Goal: Information Seeking & Learning: Learn about a topic

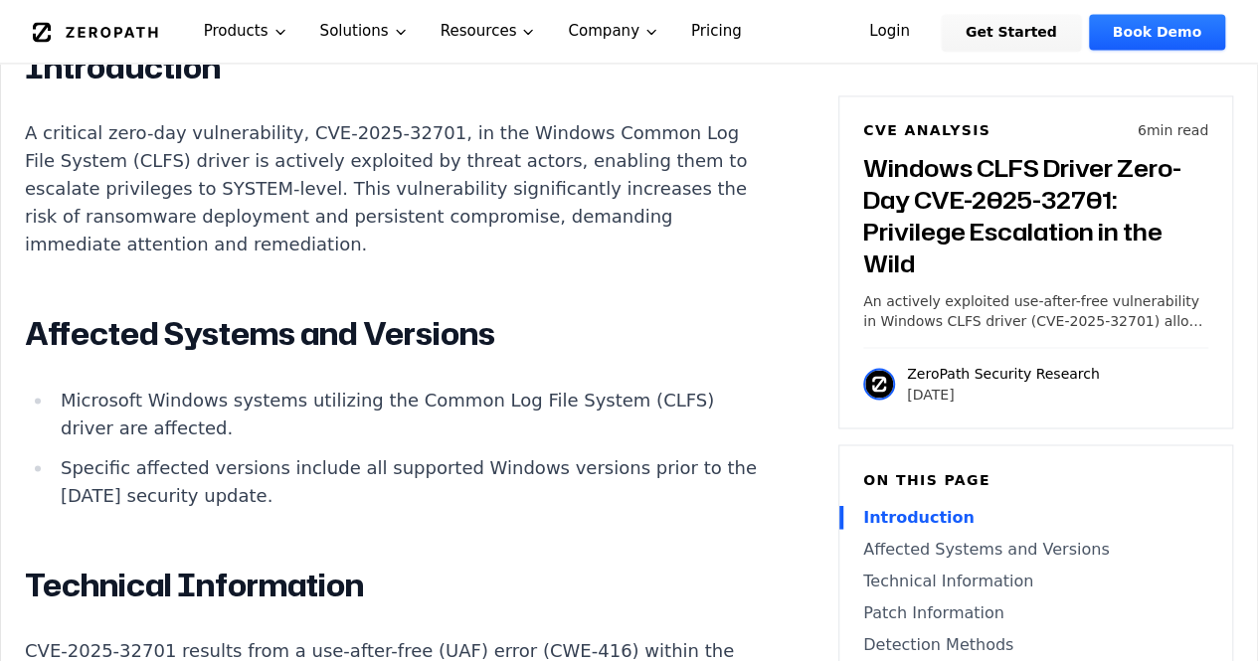
scroll to position [1519, 0]
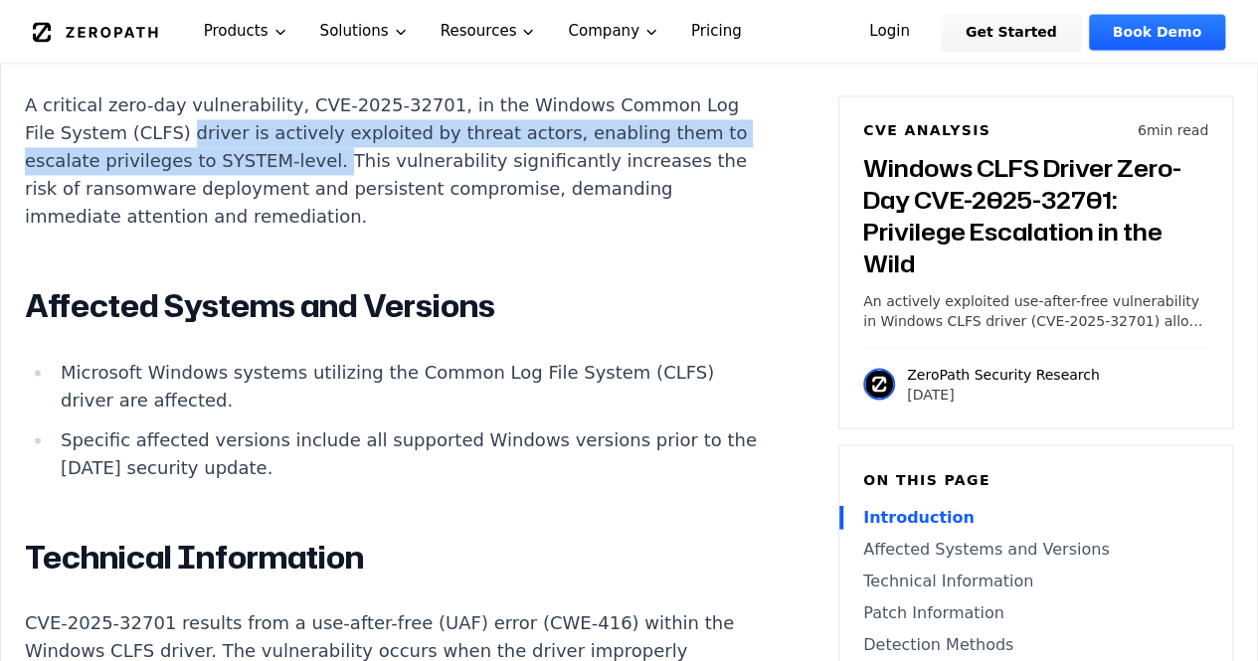
drag, startPoint x: 207, startPoint y: 182, endPoint x: 376, endPoint y: 212, distance: 171.7
click at [376, 212] on p "A critical zero-day vulnerability, CVE-2025-32701, in the Windows Common Log Fi…" at bounding box center [395, 161] width 740 height 139
copy p "driver is actively exploited by threat actors, enabling them to escalate privil…"
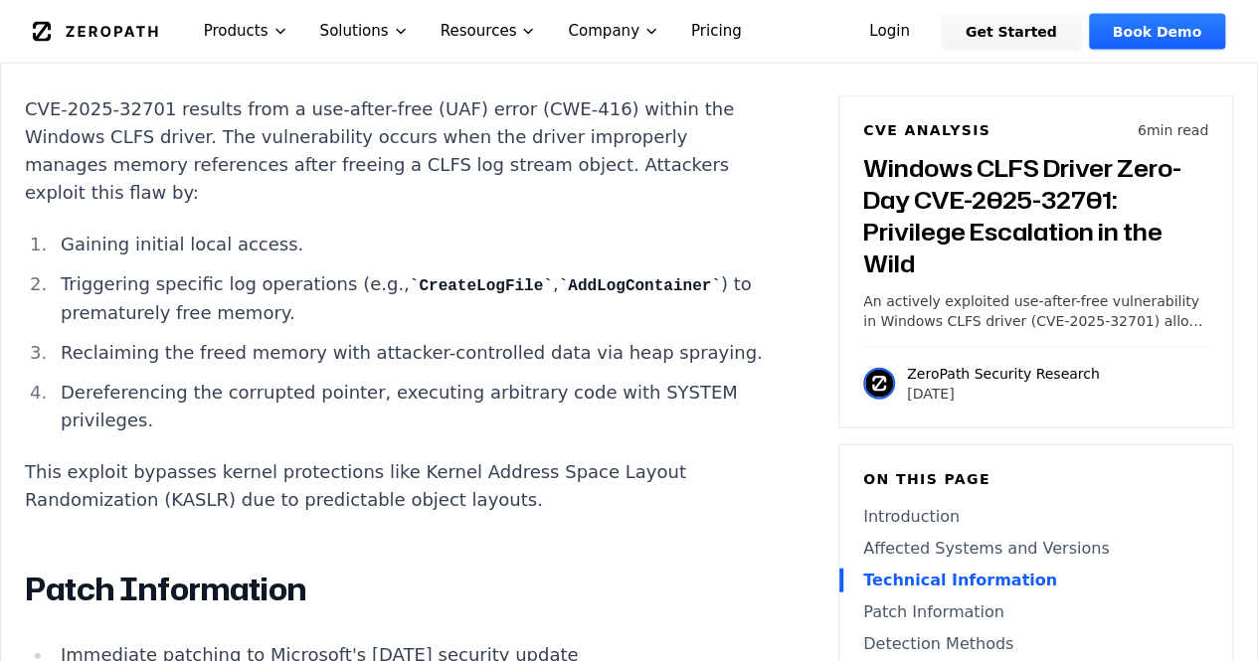
scroll to position [2031, 0]
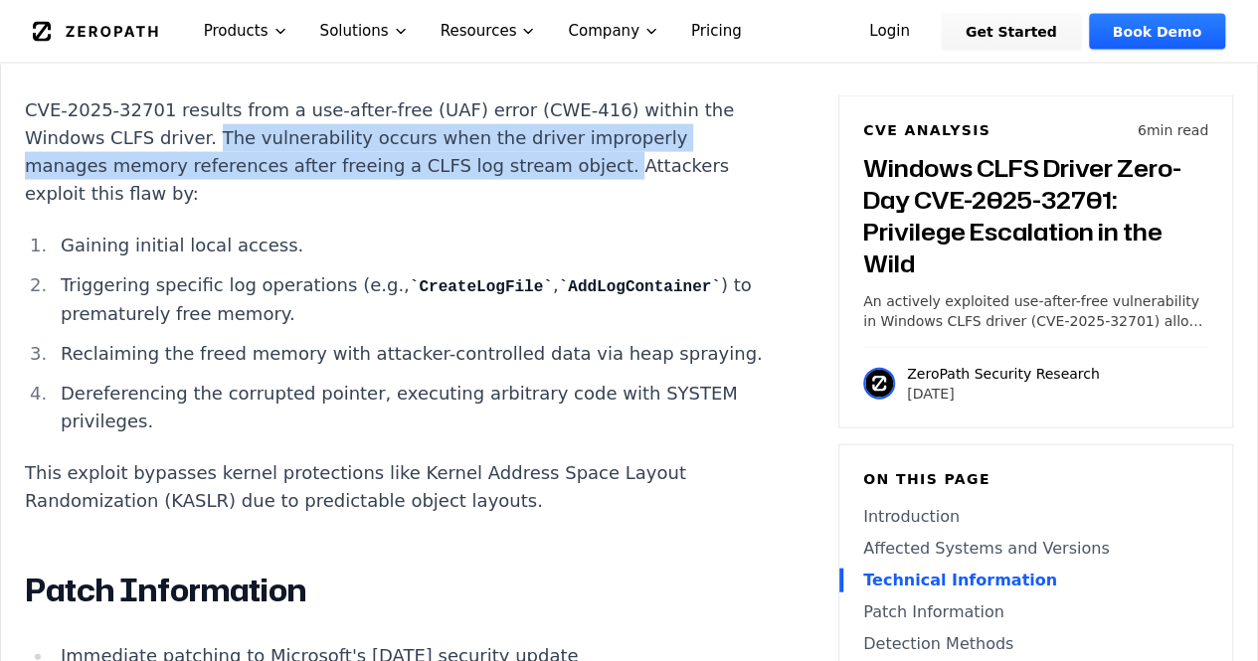
drag, startPoint x: 201, startPoint y: 182, endPoint x: 565, endPoint y: 215, distance: 365.5
click at [565, 208] on p "CVE-2025-32701 results from a use-after-free (UAF) error (CWE-416) within the W…" at bounding box center [395, 151] width 740 height 111
copy p "The vulnerability occurs when the driver improperly manages memory references a…"
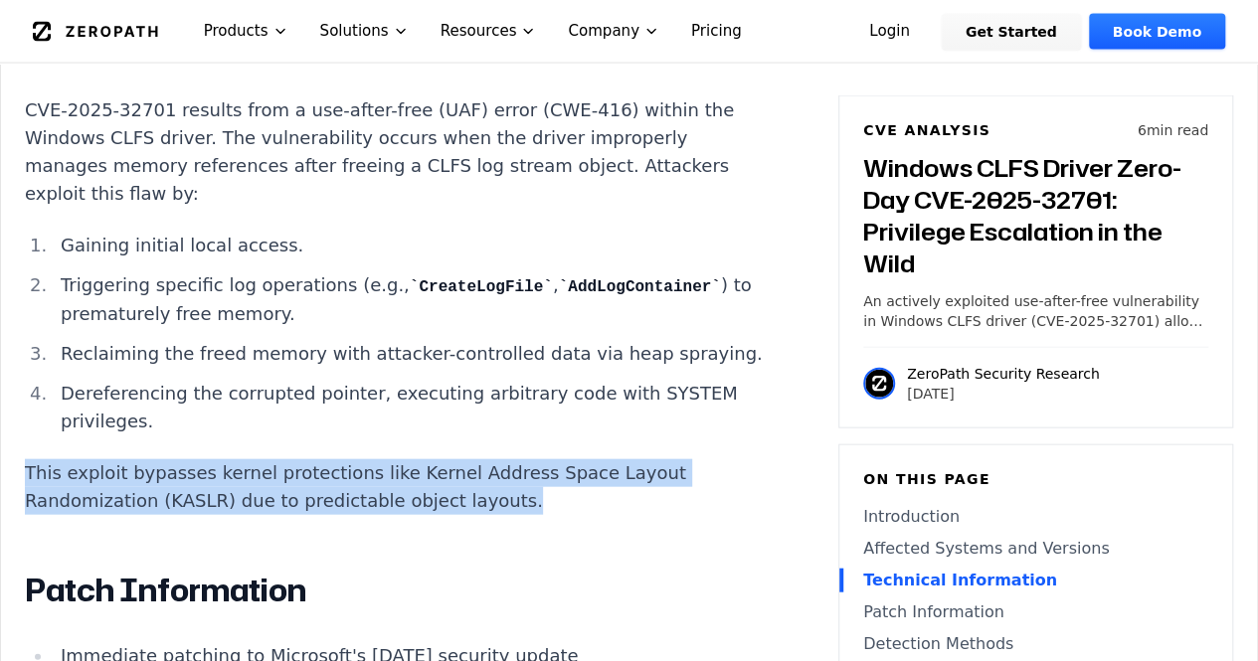
drag, startPoint x: 23, startPoint y: 546, endPoint x: 520, endPoint y: 578, distance: 498.3
click at [520, 578] on div "Experimental AI-Generated Content This CVE analysis is an experimental publicat…" at bounding box center [629, 123] width 1256 height 3182
copy p "This exploit bypasses kernel protections like Kernel Address Space Layout Rando…"
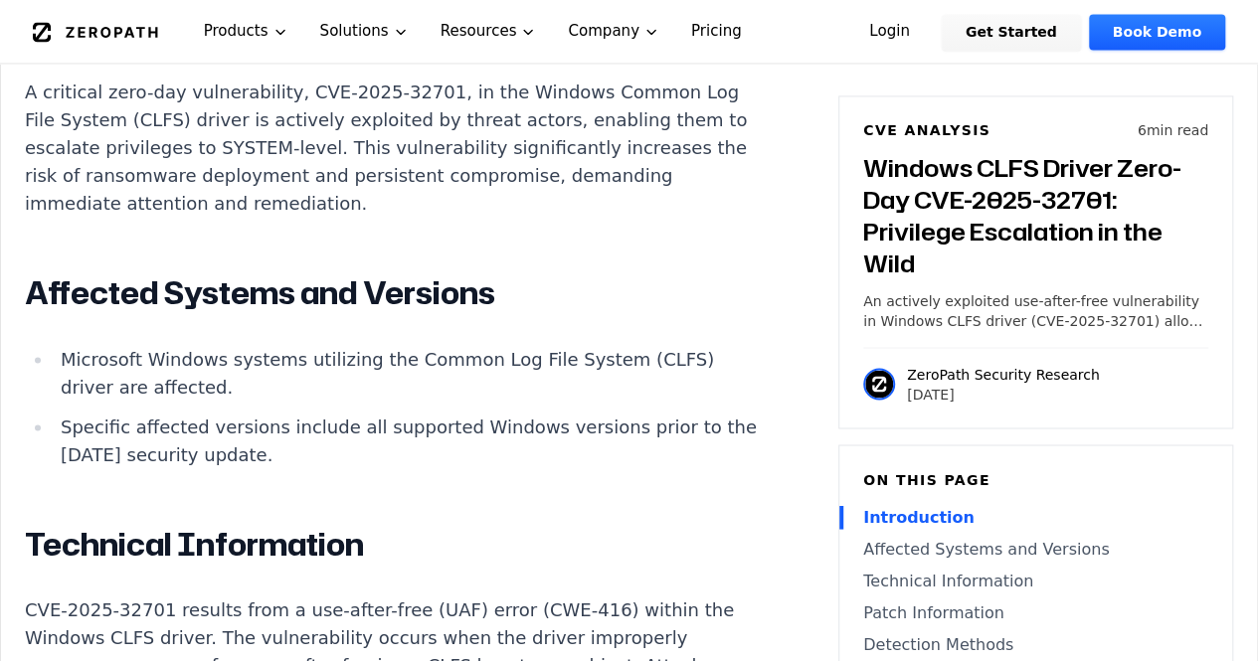
scroll to position [1655, 0]
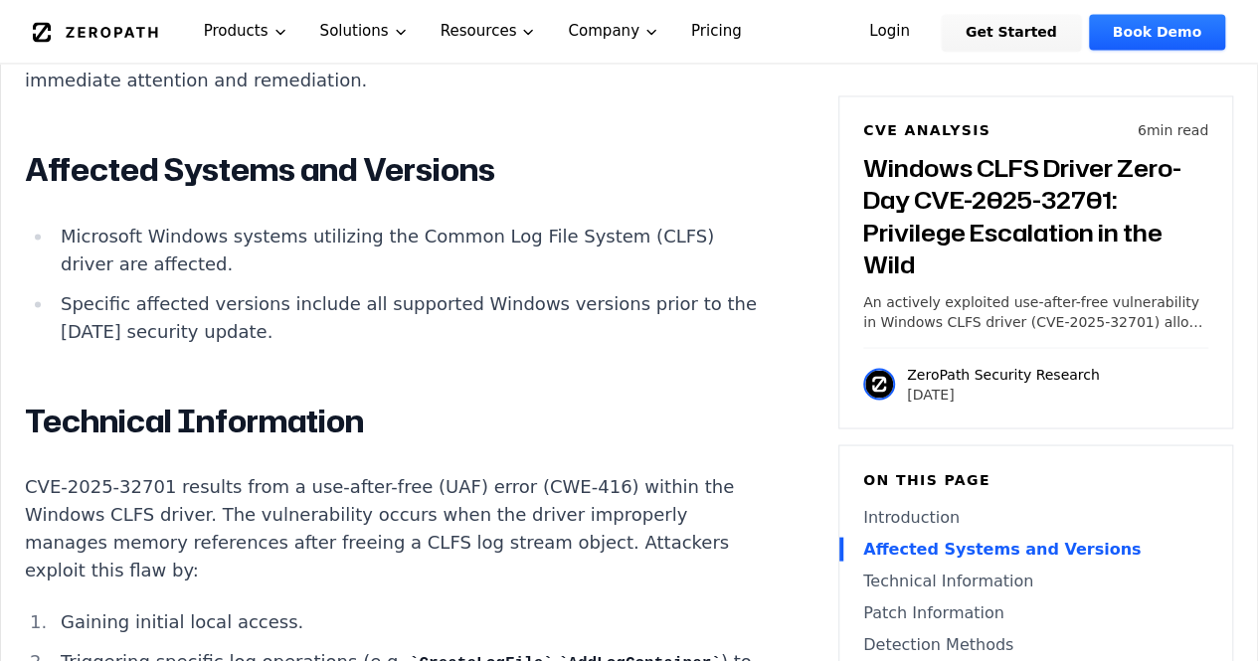
drag, startPoint x: 621, startPoint y: 349, endPoint x: 329, endPoint y: 384, distance: 293.5
click at [329, 345] on li "Specific affected versions include all supported Windows versions prior to the …" at bounding box center [409, 317] width 712 height 56
copy li "to the [DATE] security update."
